Goal: Navigation & Orientation: Find specific page/section

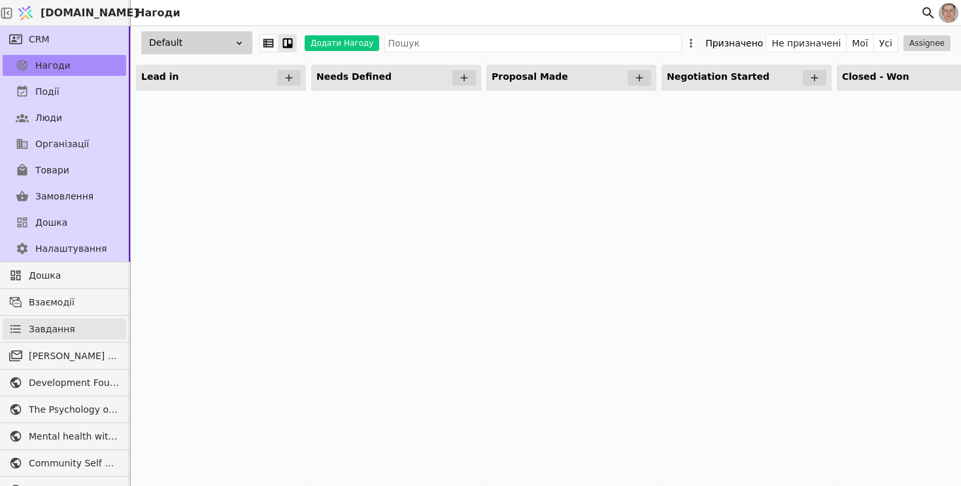
click at [70, 323] on link "Завдання" at bounding box center [65, 328] width 124 height 21
